Goal: Book appointment/travel/reservation

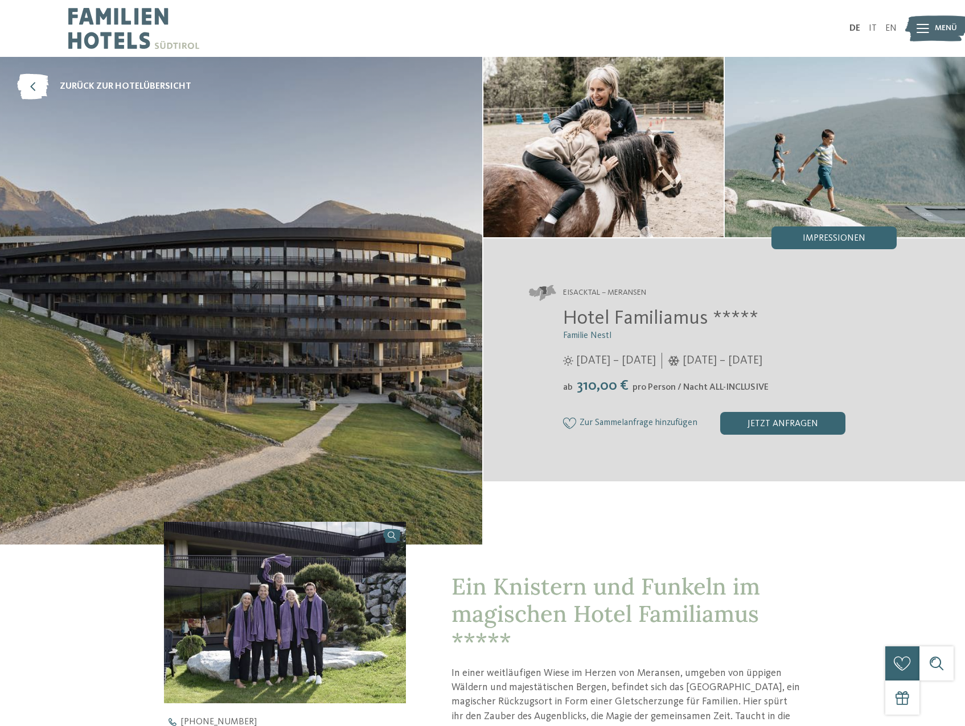
drag, startPoint x: 0, startPoint y: 0, endPoint x: 944, endPoint y: 23, distance: 944.6
click at [944, 23] on span "Menü" at bounding box center [946, 28] width 22 height 11
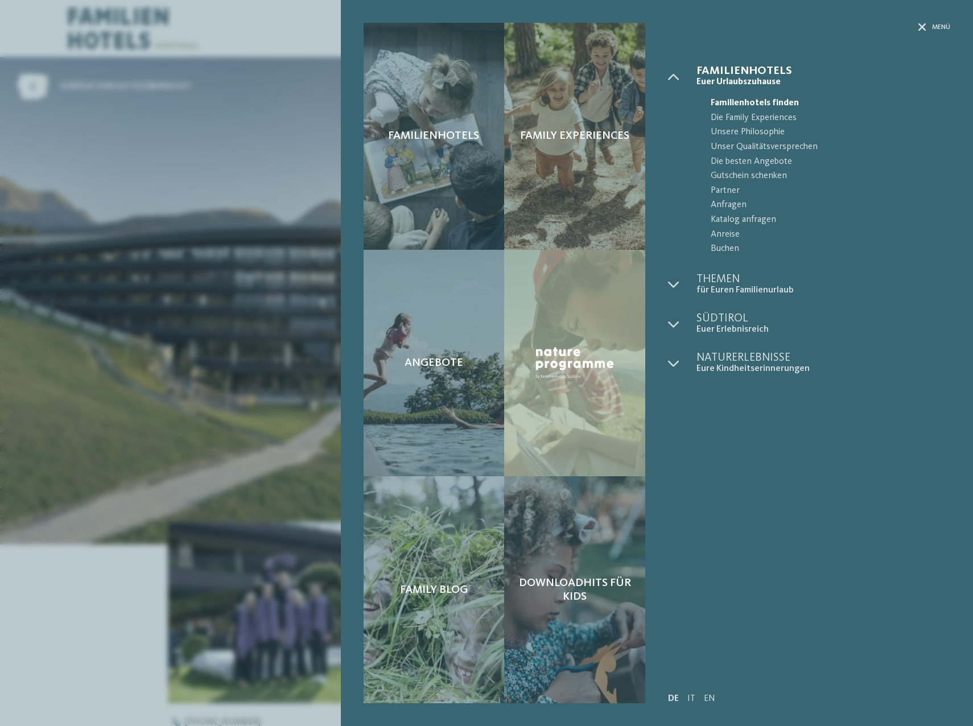
click at [764, 102] on span "Familienhotels finden" at bounding box center [831, 103] width 240 height 15
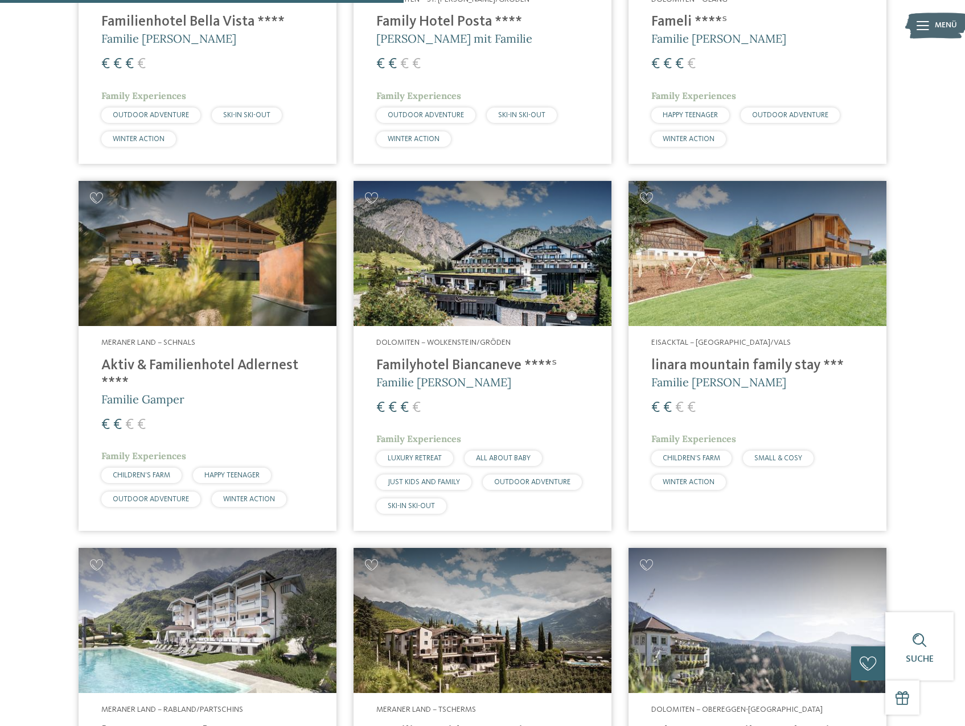
scroll to position [1708, 0]
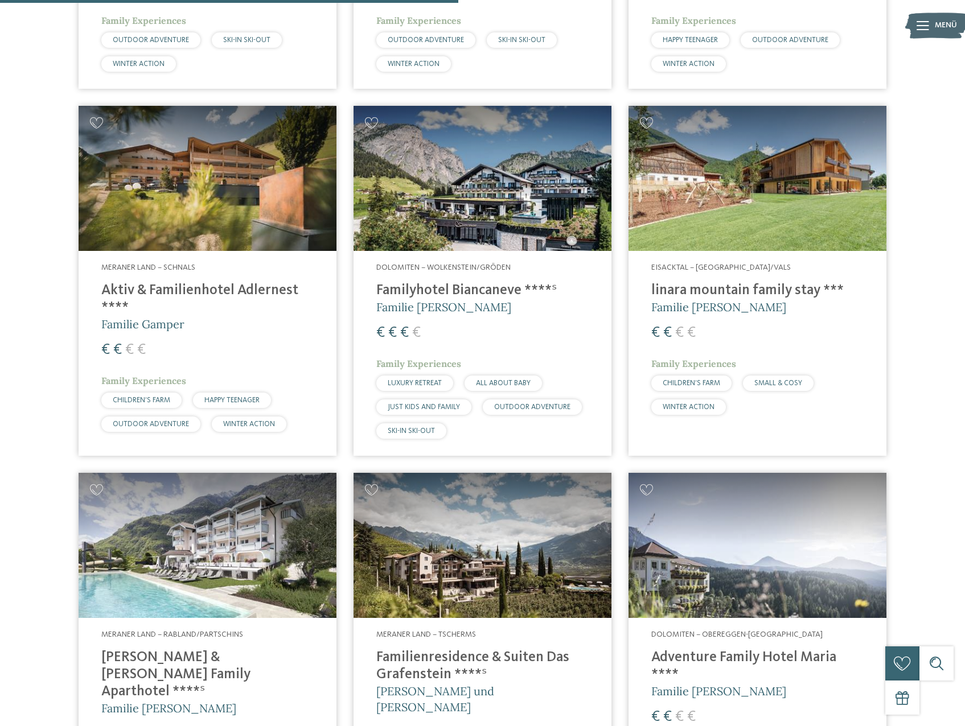
click at [225, 281] on div "Meraner Land – Schnals Aktiv & Familienhotel Adlernest **** Familie Gamper € € …" at bounding box center [208, 350] width 258 height 198
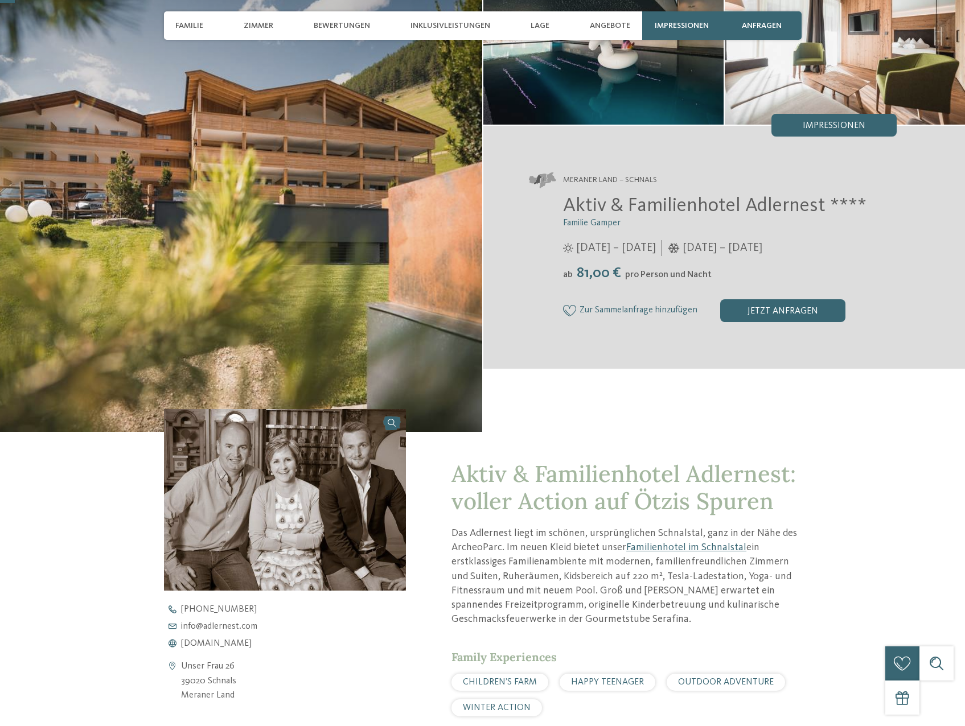
scroll to position [228, 0]
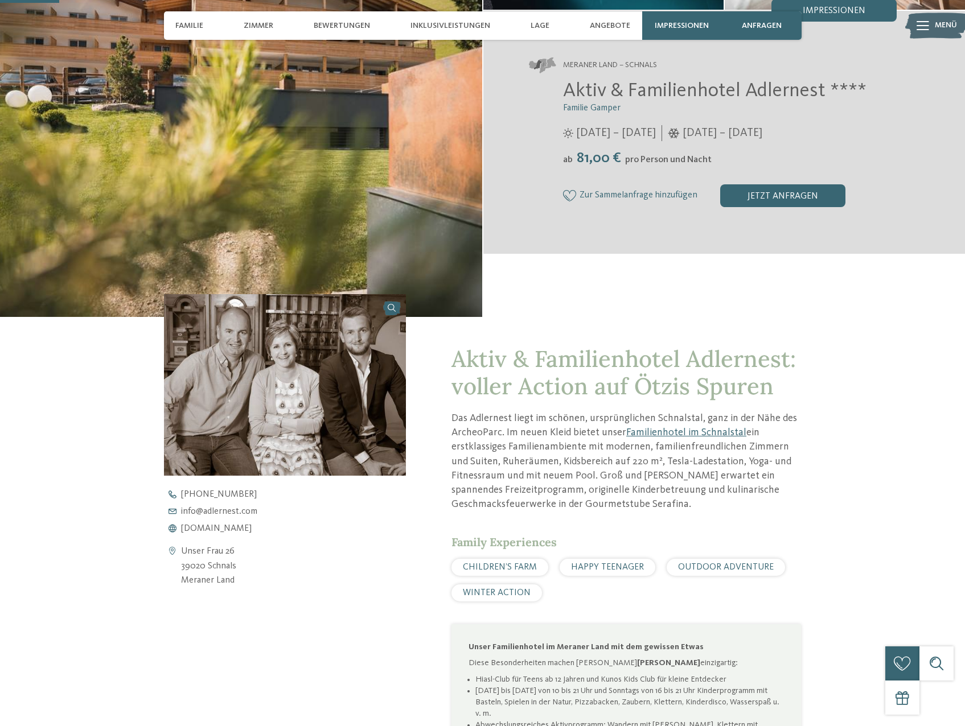
click at [314, 378] on img at bounding box center [285, 385] width 242 height 182
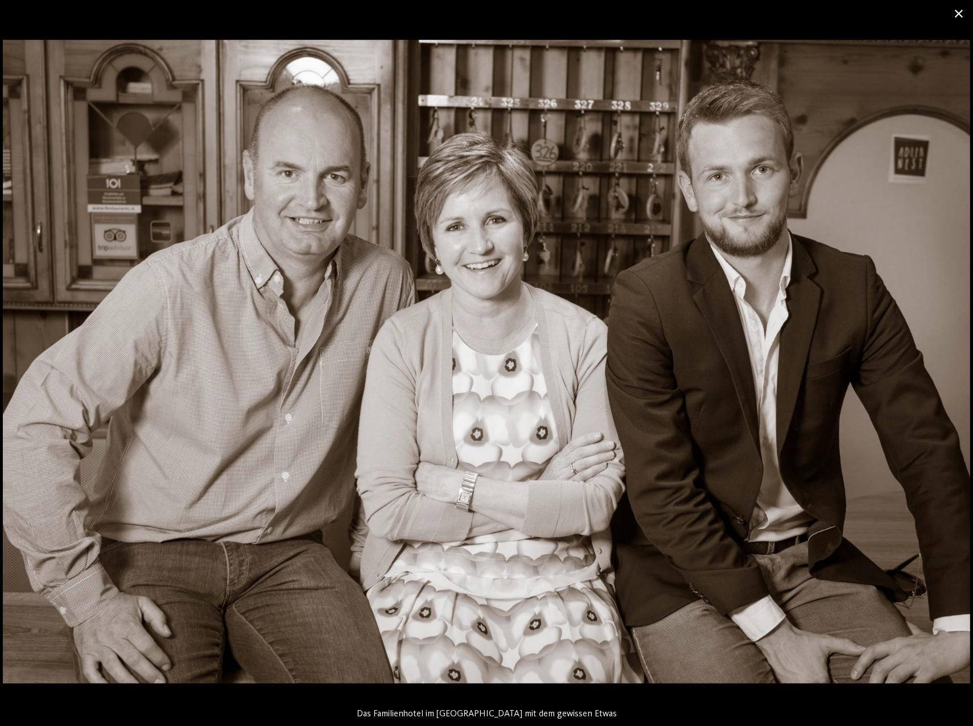
click at [955, 13] on span at bounding box center [959, 13] width 28 height 27
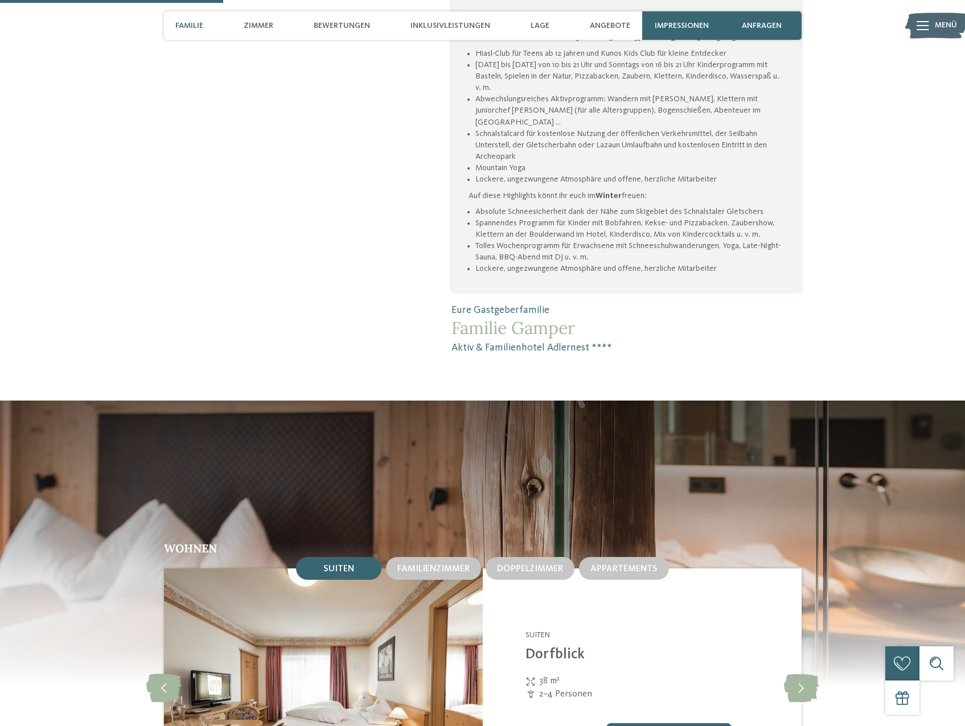
scroll to position [1252, 0]
